Goal: Information Seeking & Learning: Find specific fact

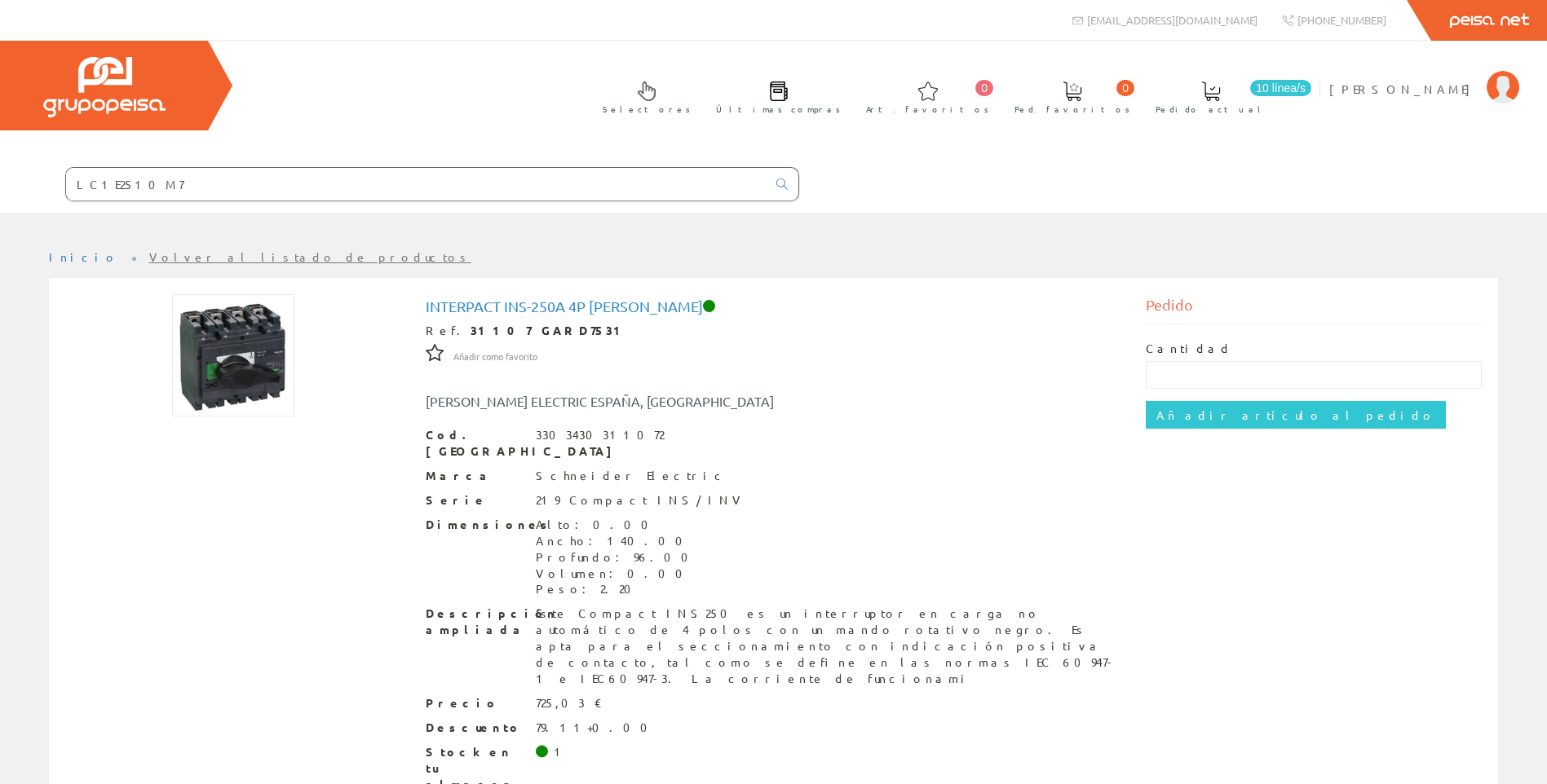
type input "LC1E2510M7"
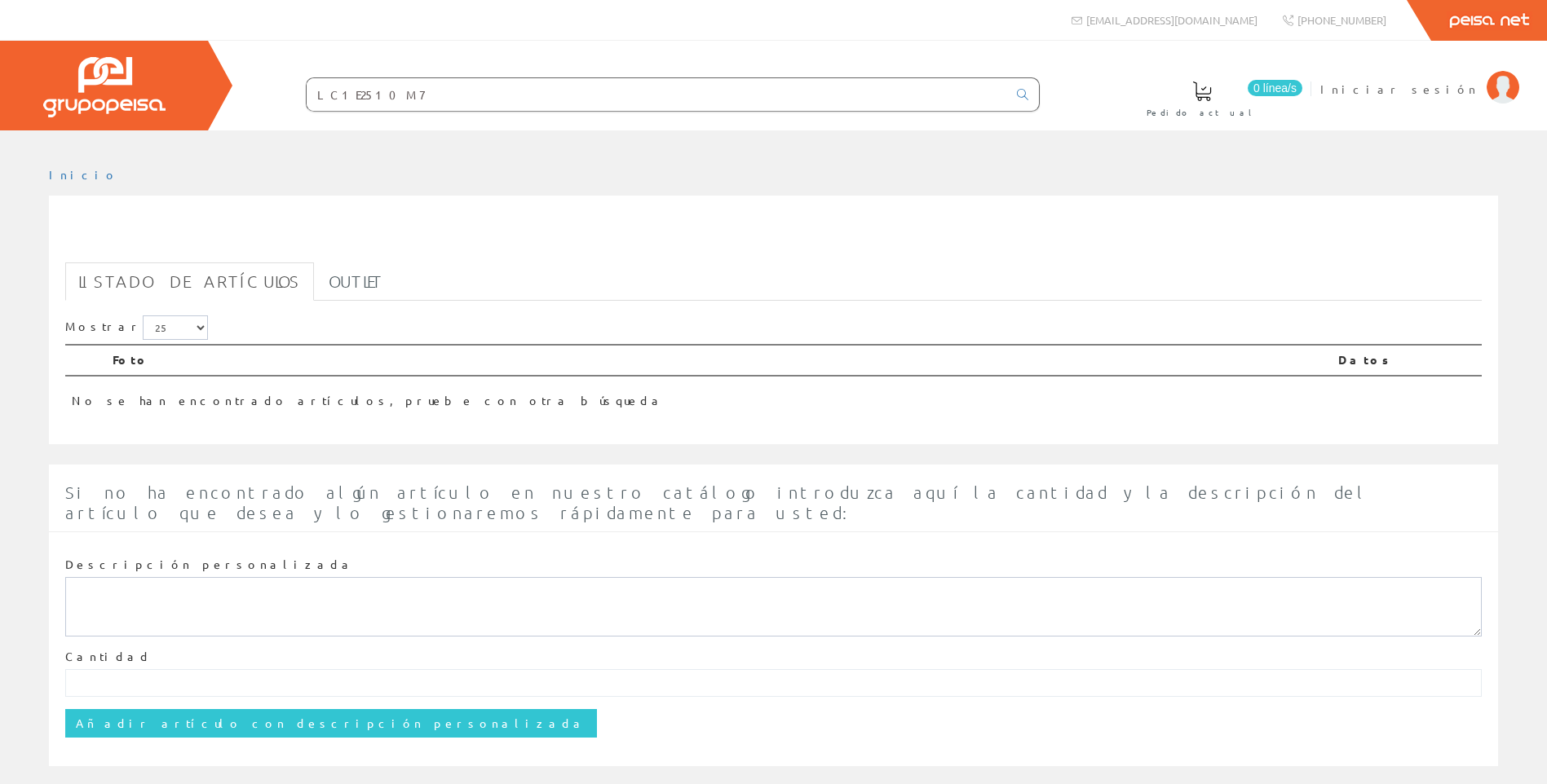
drag, startPoint x: 460, startPoint y: 106, endPoint x: 283, endPoint y: 109, distance: 177.0
click at [283, 109] on form "LC1E2510M7" at bounding box center [640, 94] width 800 height 34
paste input "09"
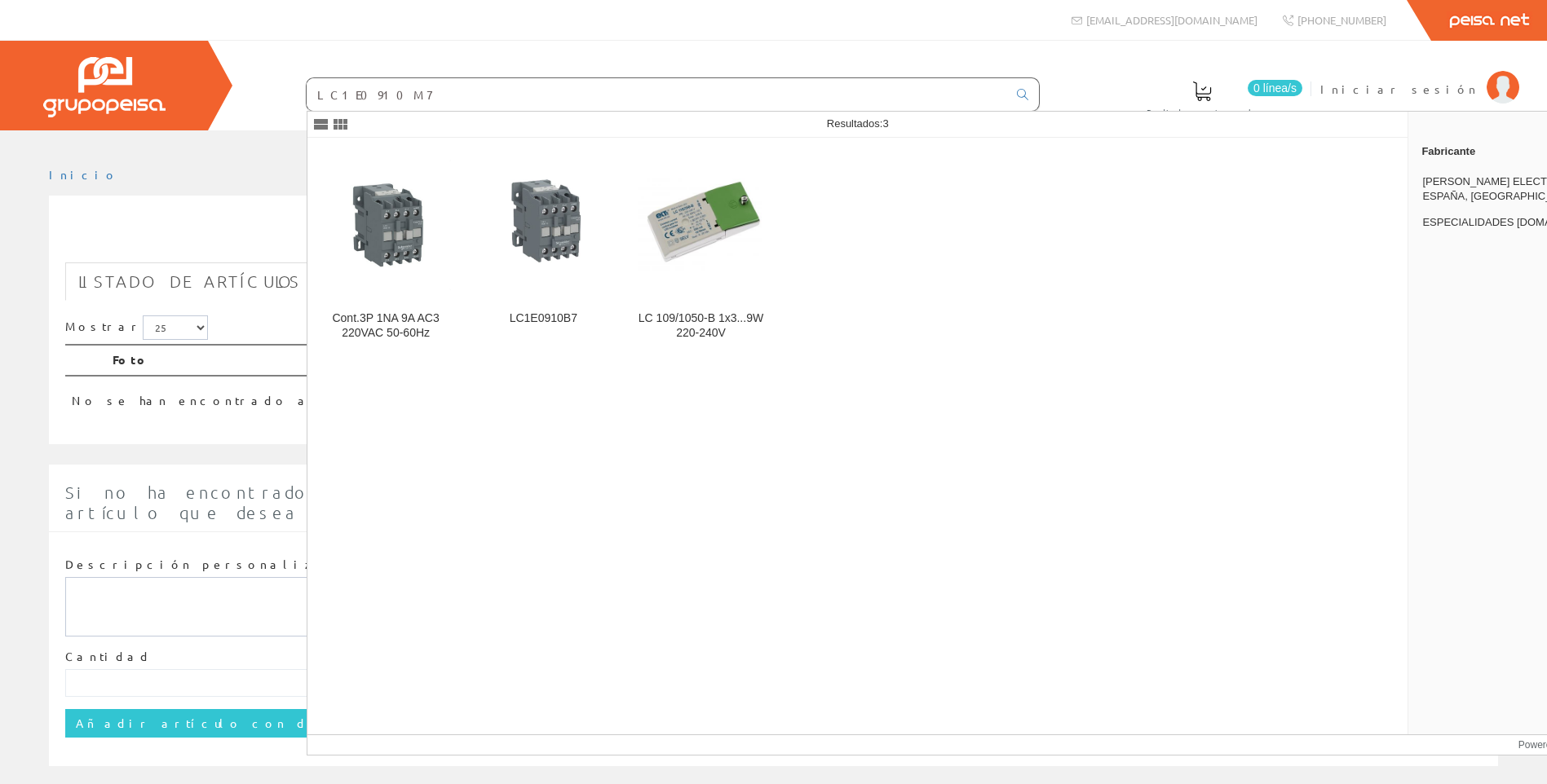
type input "LC1E0910M7"
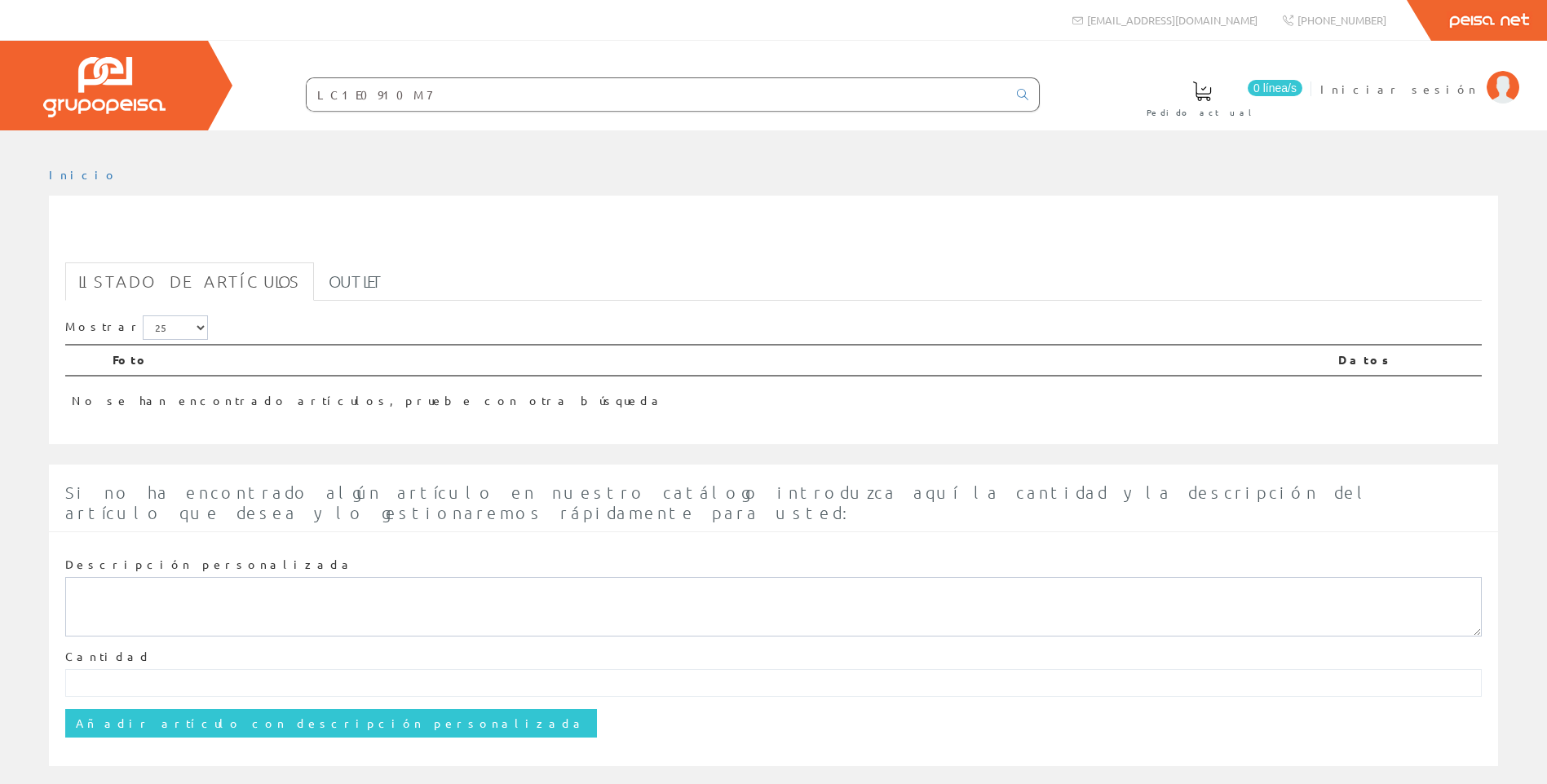
drag, startPoint x: 463, startPoint y: 102, endPoint x: 301, endPoint y: 104, distance: 162.0
click at [301, 104] on form "LC1E0910M7" at bounding box center [640, 94] width 800 height 34
paste input "GV2ME05"
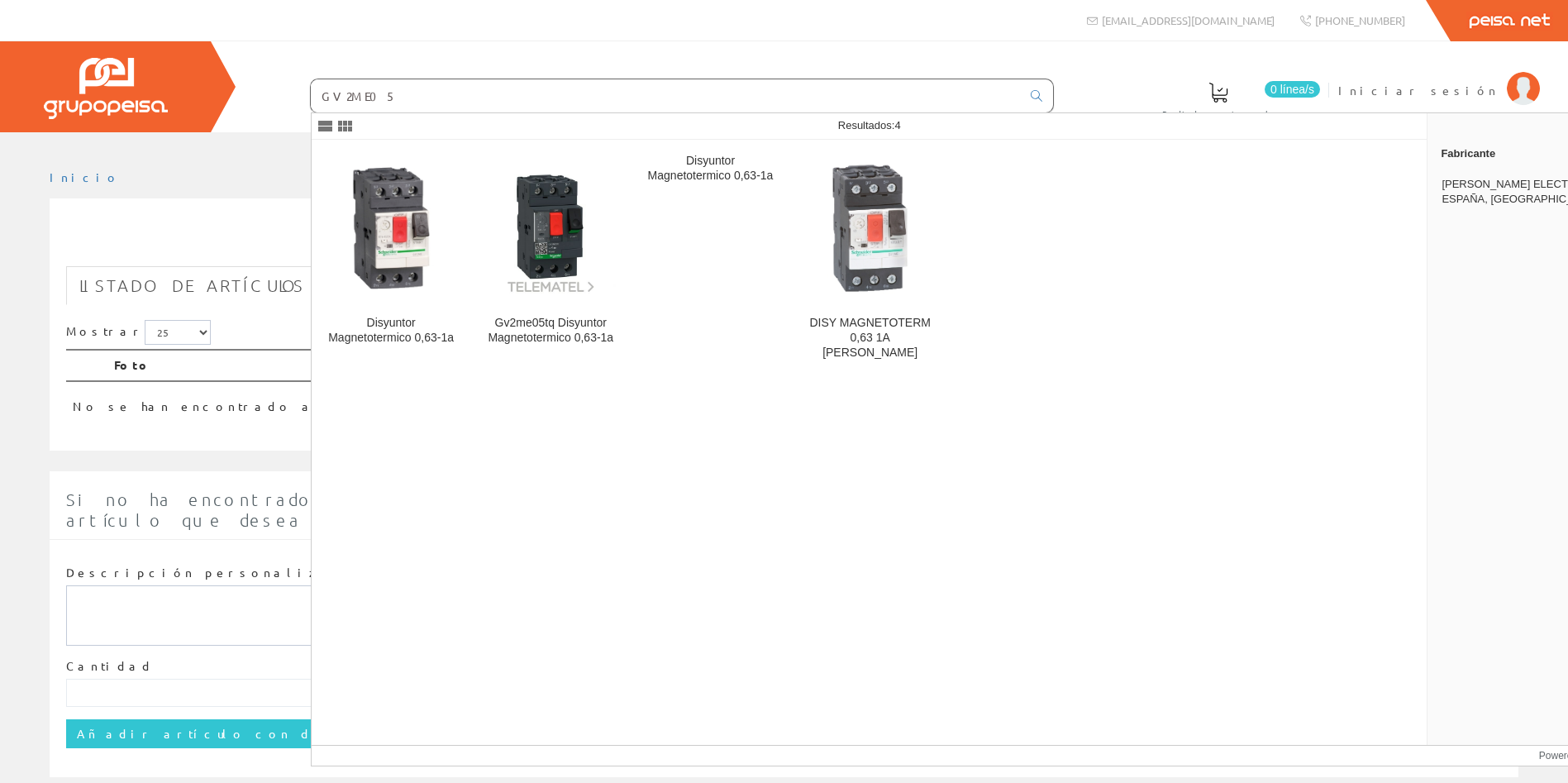
type input "GV2ME05"
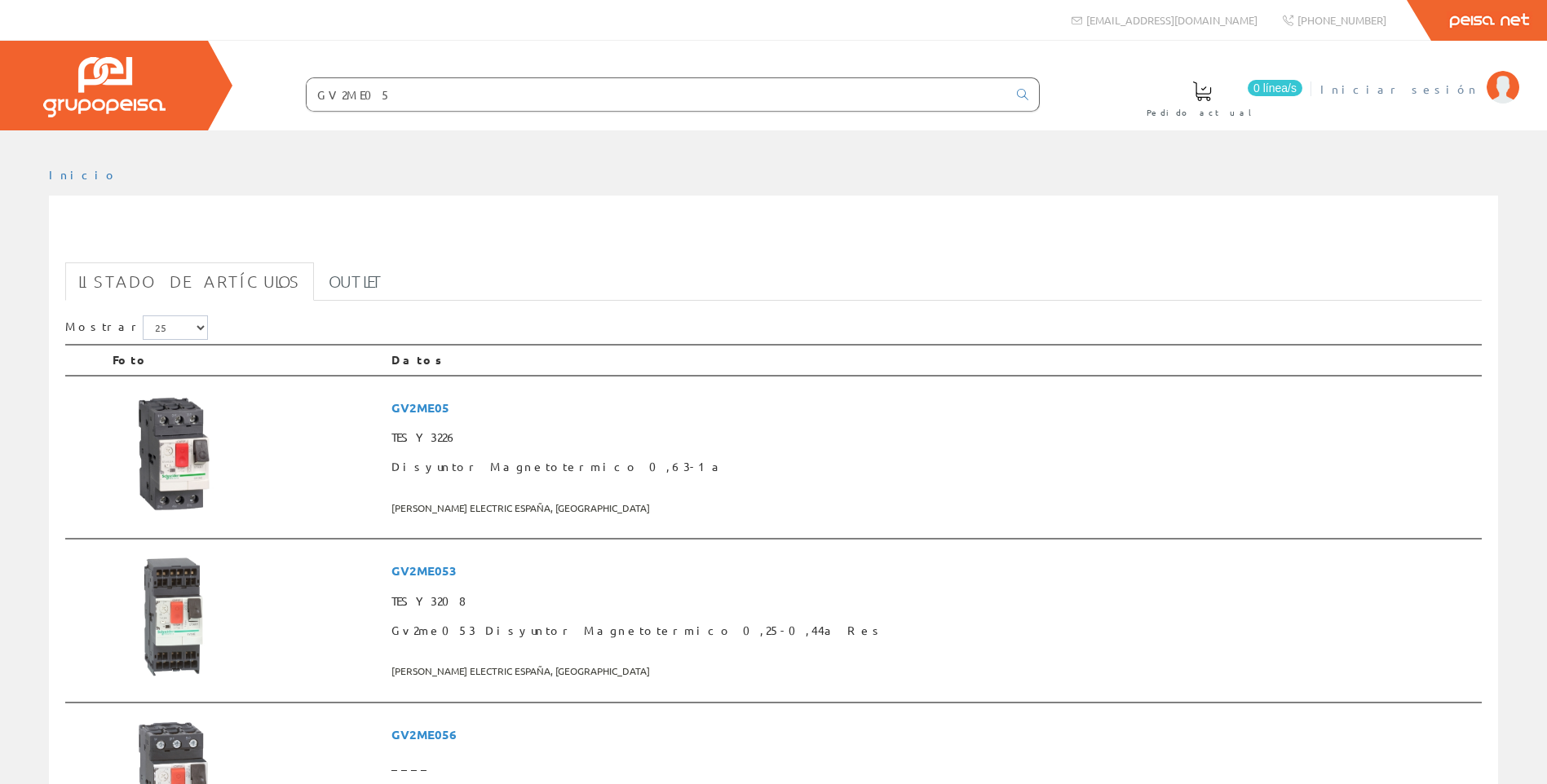
click at [1428, 91] on span "Iniciar sesión" at bounding box center [1400, 88] width 159 height 16
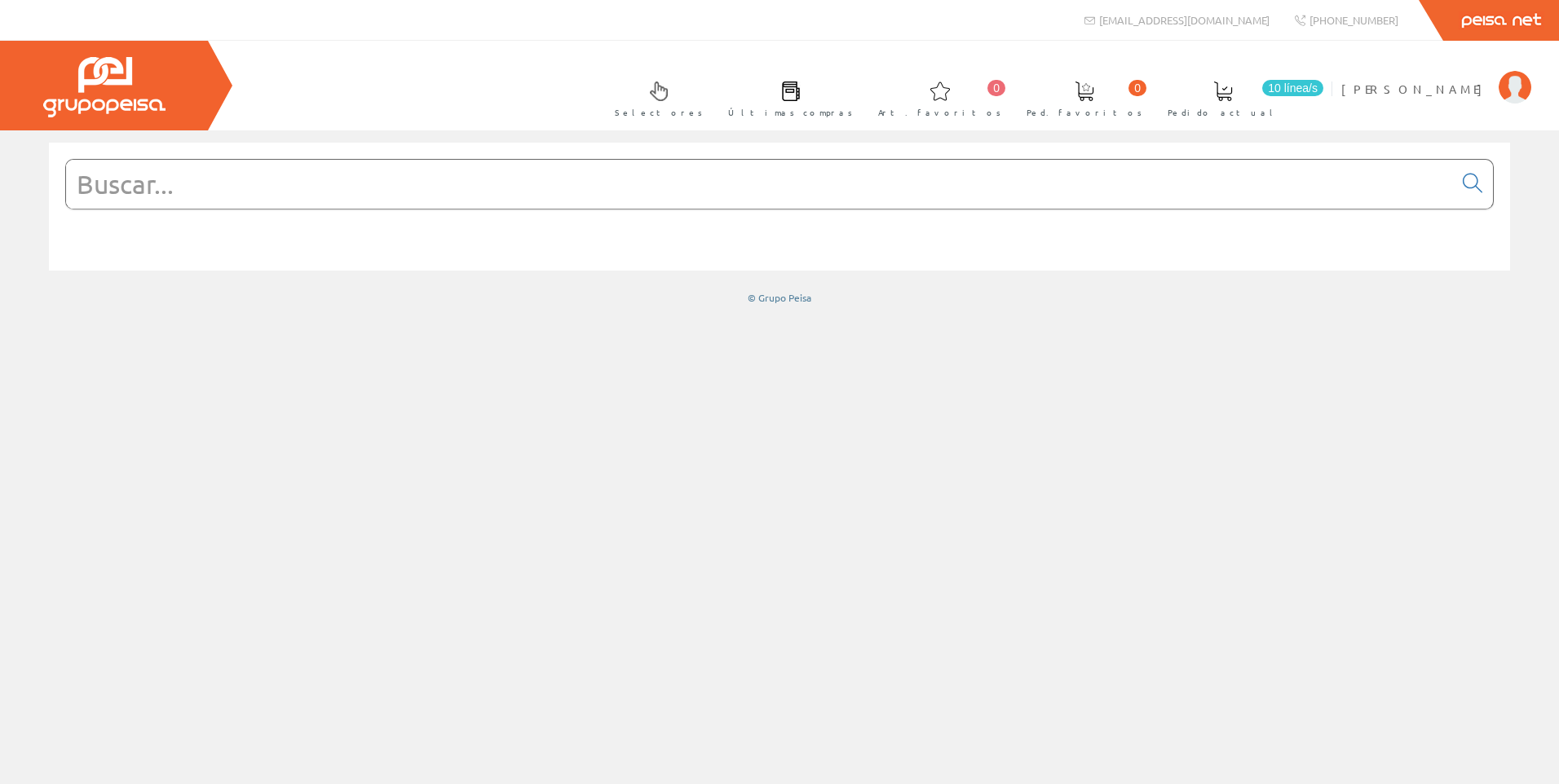
click at [583, 211] on form at bounding box center [779, 209] width 1429 height 99
click at [581, 200] on input "text" at bounding box center [759, 184] width 1388 height 49
paste input "GV2ME05"
type input "GV2ME05"
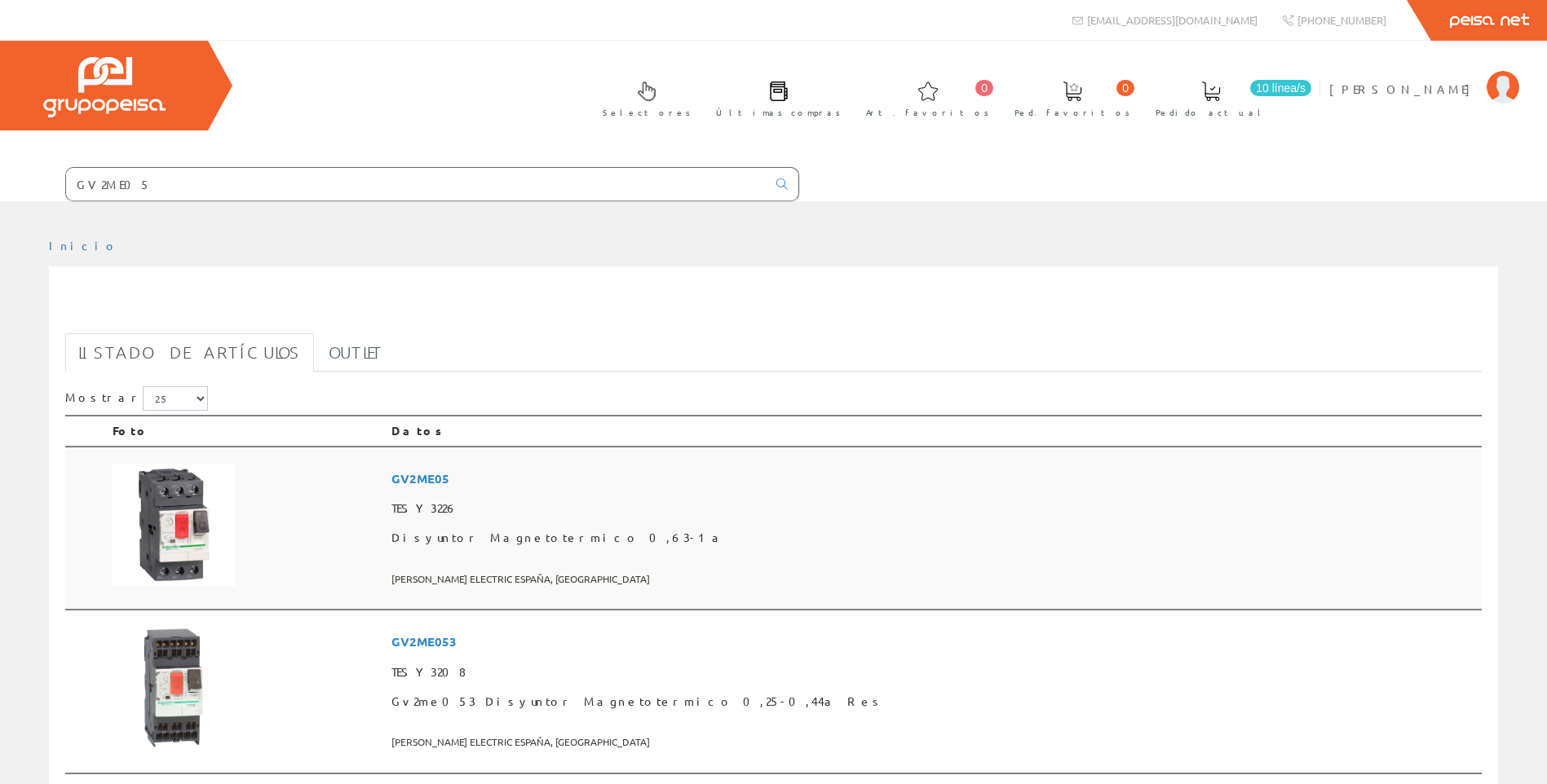
click at [301, 502] on td at bounding box center [245, 528] width 279 height 164
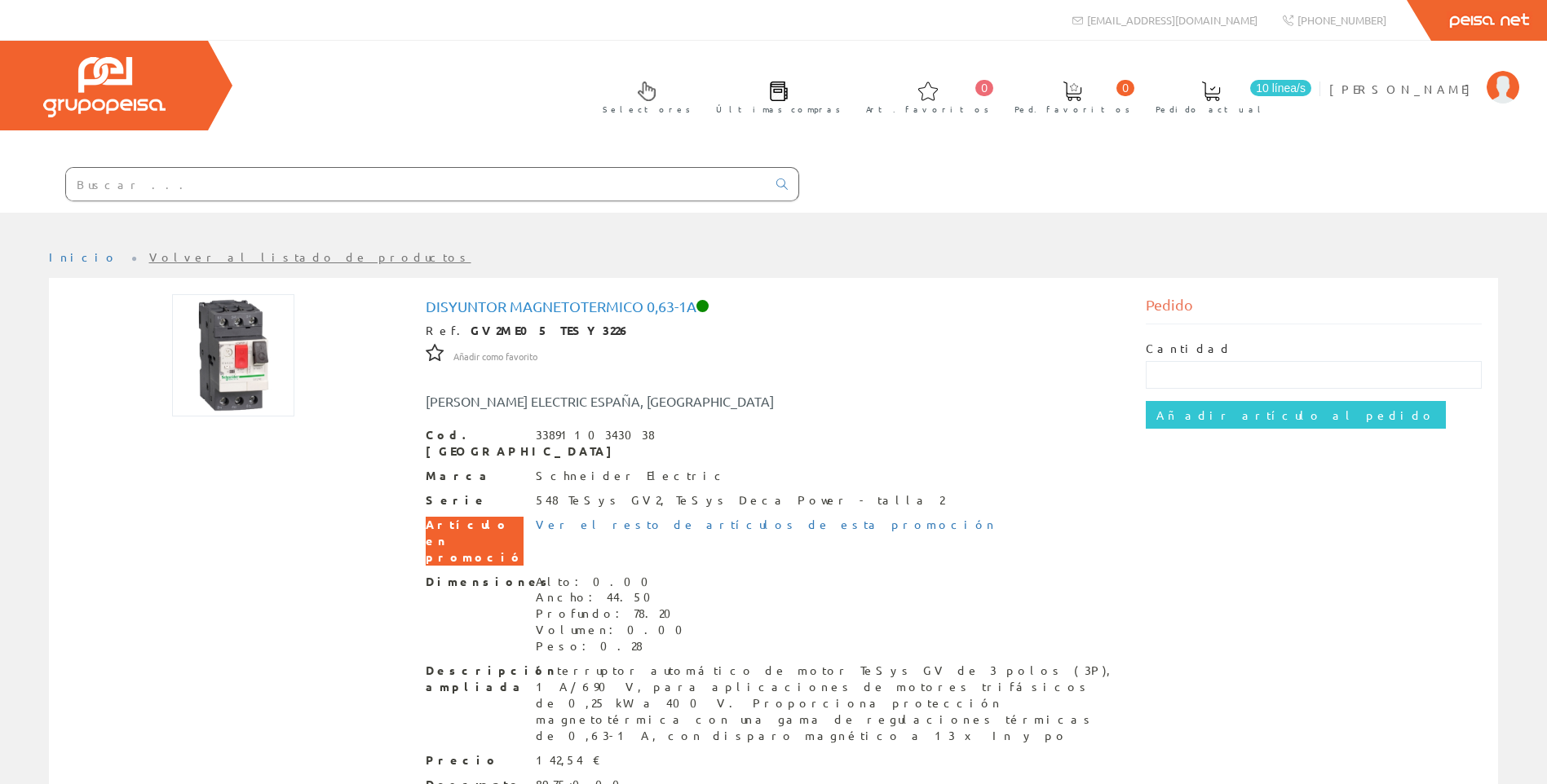
click at [405, 165] on div at bounding box center [399, 185] width 800 height 56
click at [376, 172] on input "text" at bounding box center [416, 184] width 700 height 33
paste input "M9F11420"
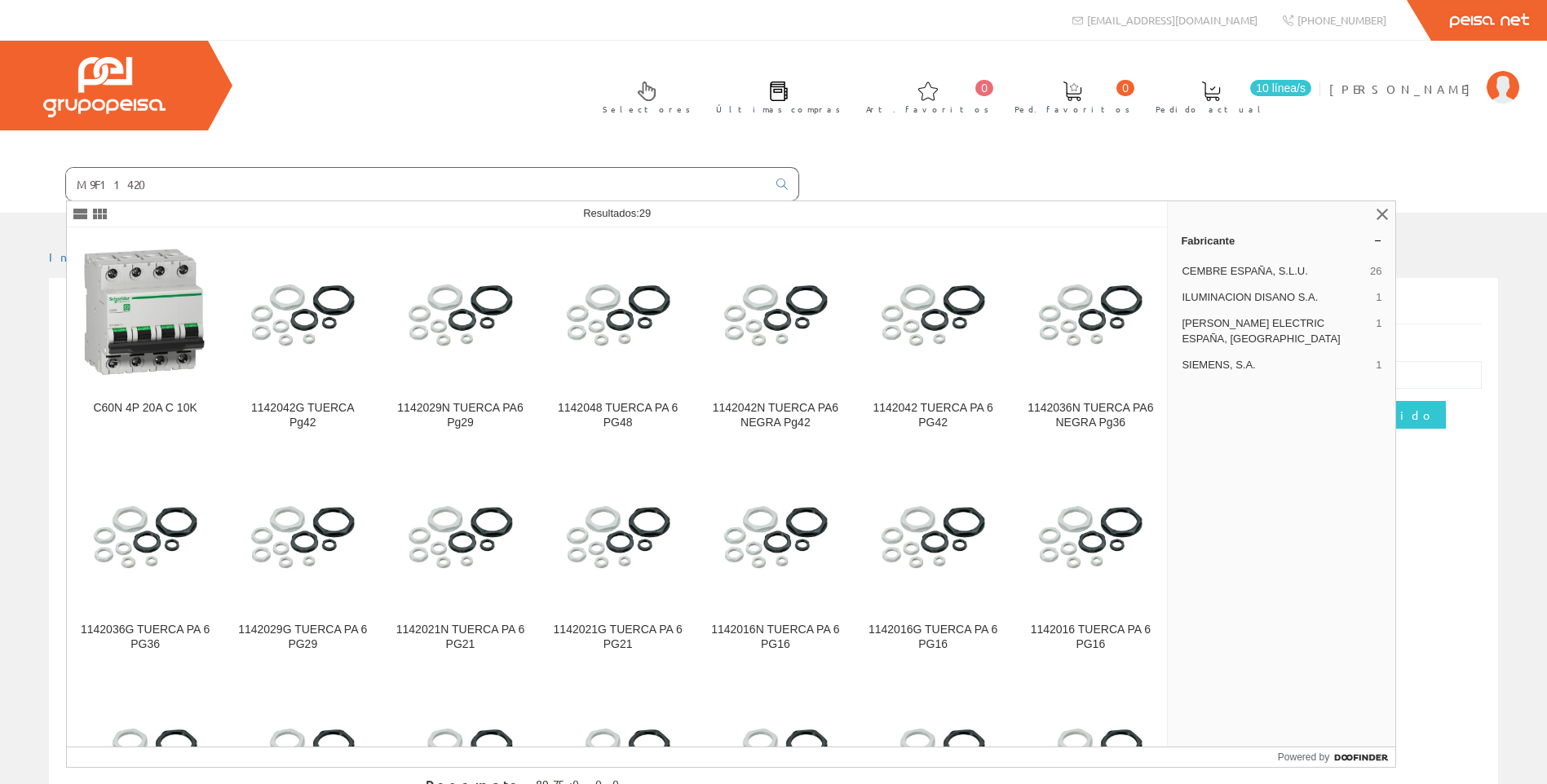
type input "M9F11420"
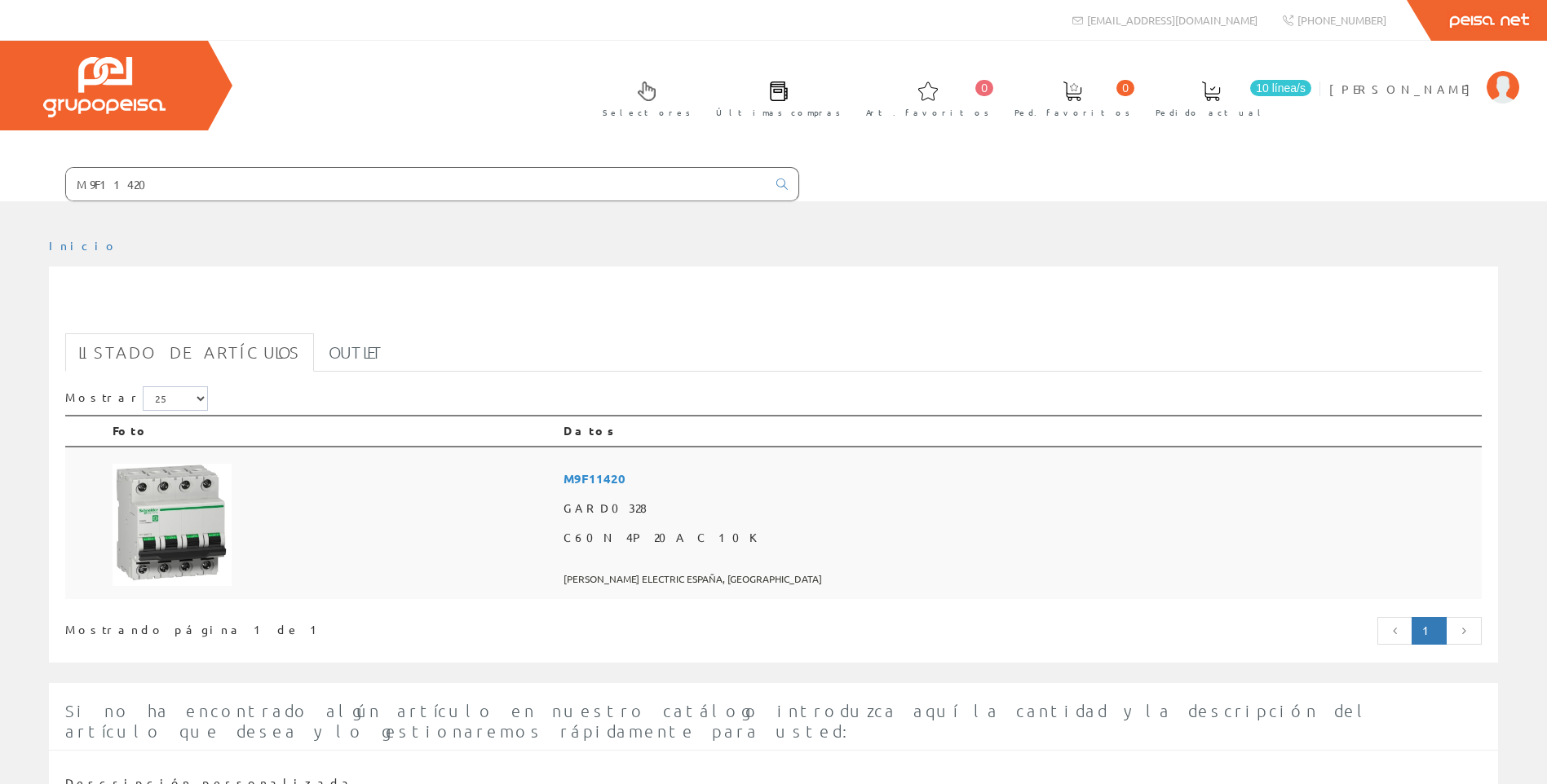
click at [557, 498] on td at bounding box center [332, 523] width 451 height 153
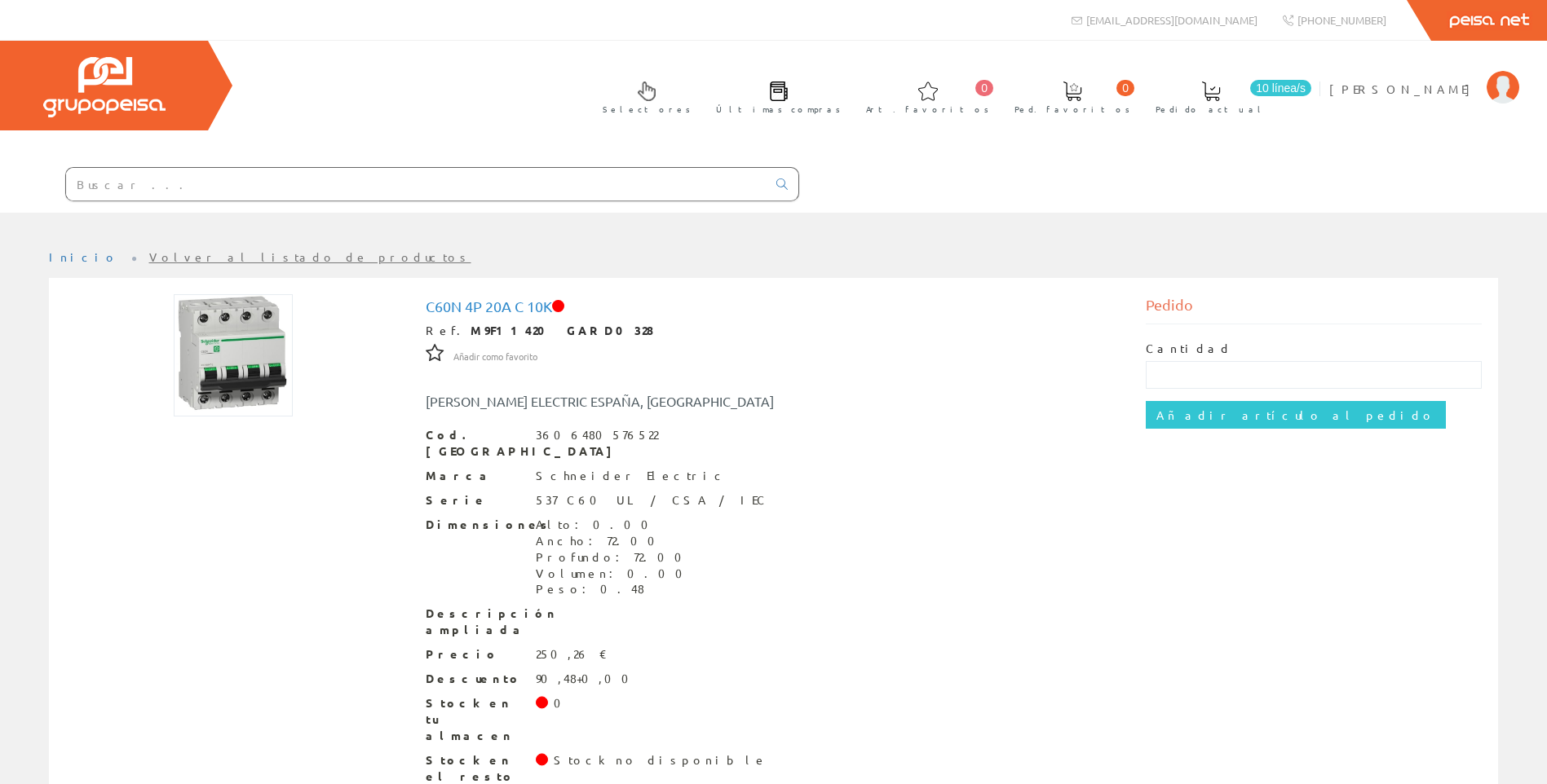
click at [417, 188] on input "text" at bounding box center [416, 184] width 700 height 33
paste input "ATV320U55N4B"
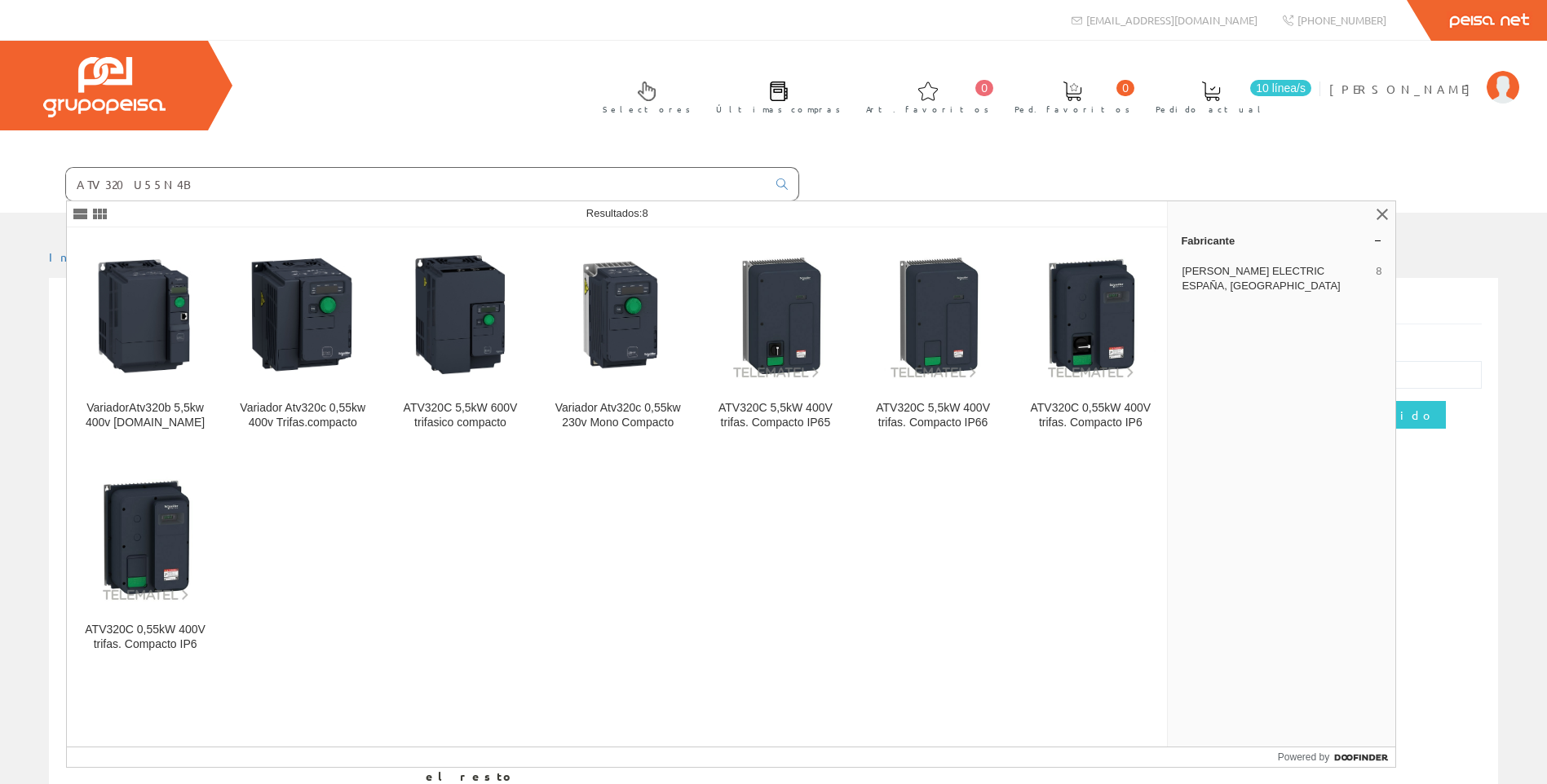
type input "ATV320U55N4B"
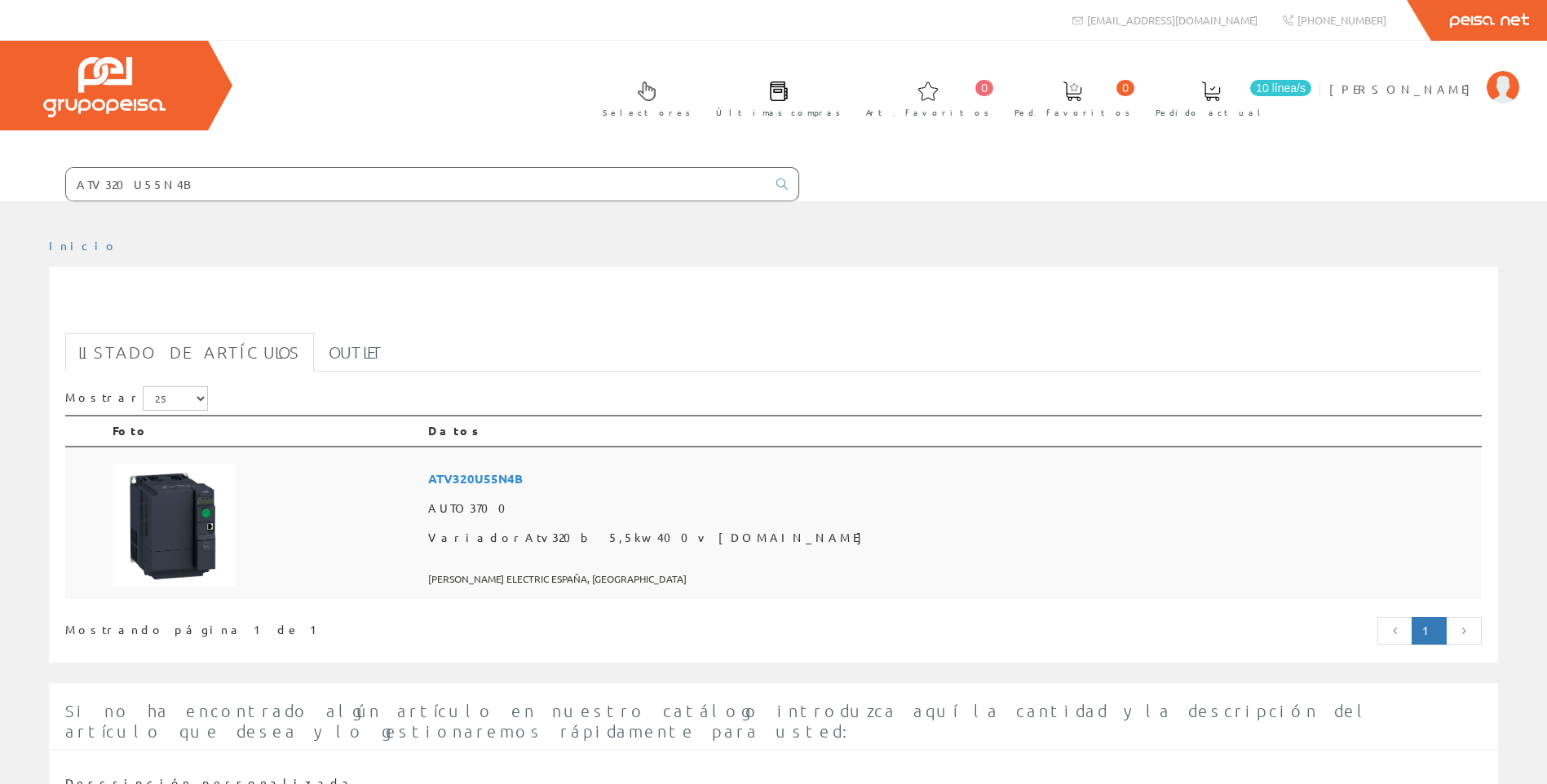
click at [422, 554] on td at bounding box center [264, 523] width 315 height 153
